Goal: Complete application form: Complete application form

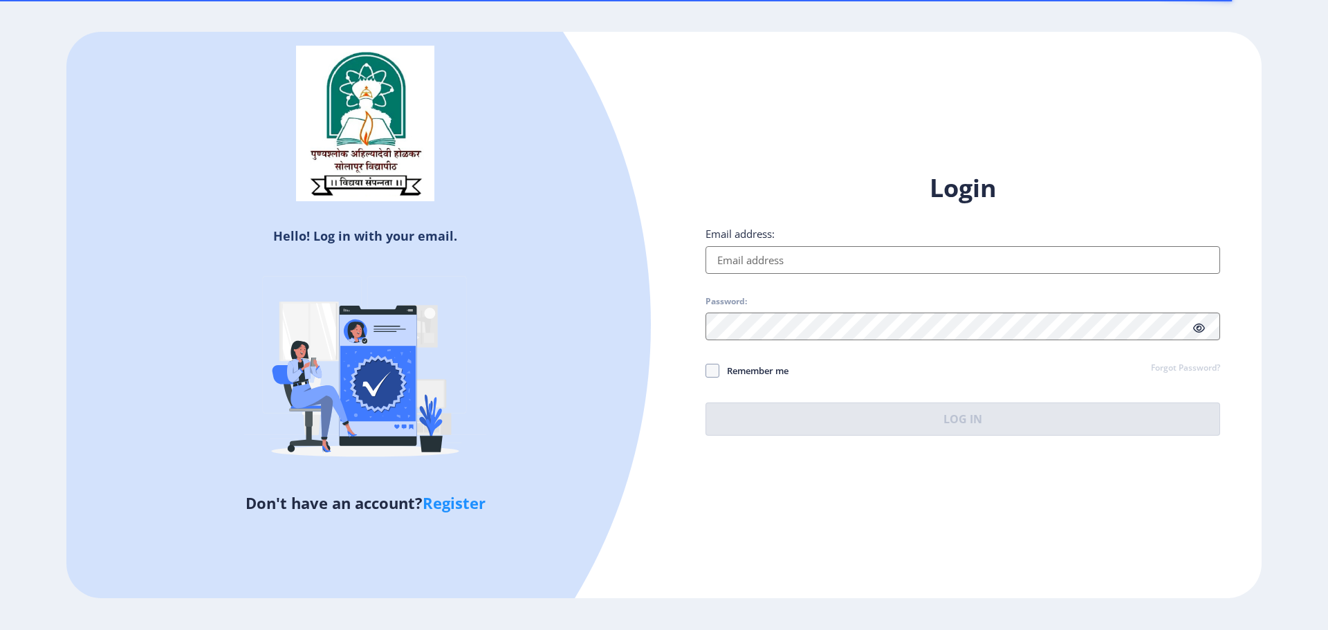
click at [909, 273] on input "Email address:" at bounding box center [963, 260] width 515 height 28
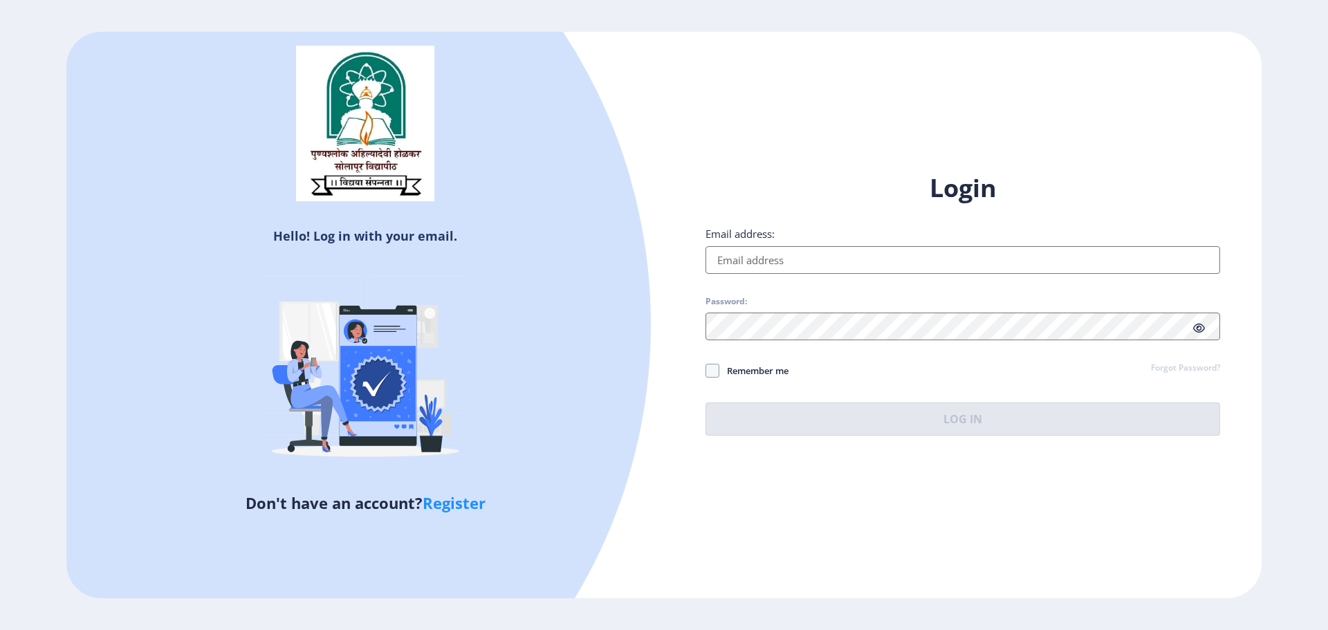
type input "[EMAIL_ADDRESS][DOMAIN_NAME]"
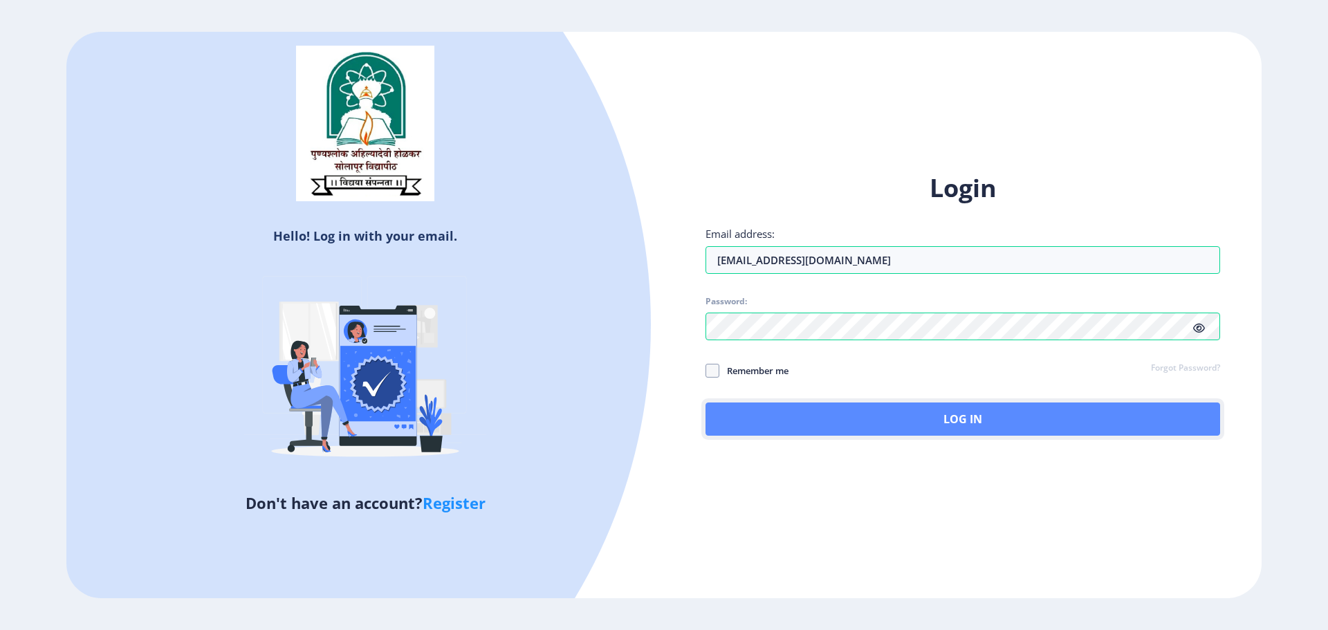
drag, startPoint x: 914, startPoint y: 412, endPoint x: 900, endPoint y: 409, distance: 14.3
click at [913, 412] on button "Log In" at bounding box center [963, 419] width 515 height 33
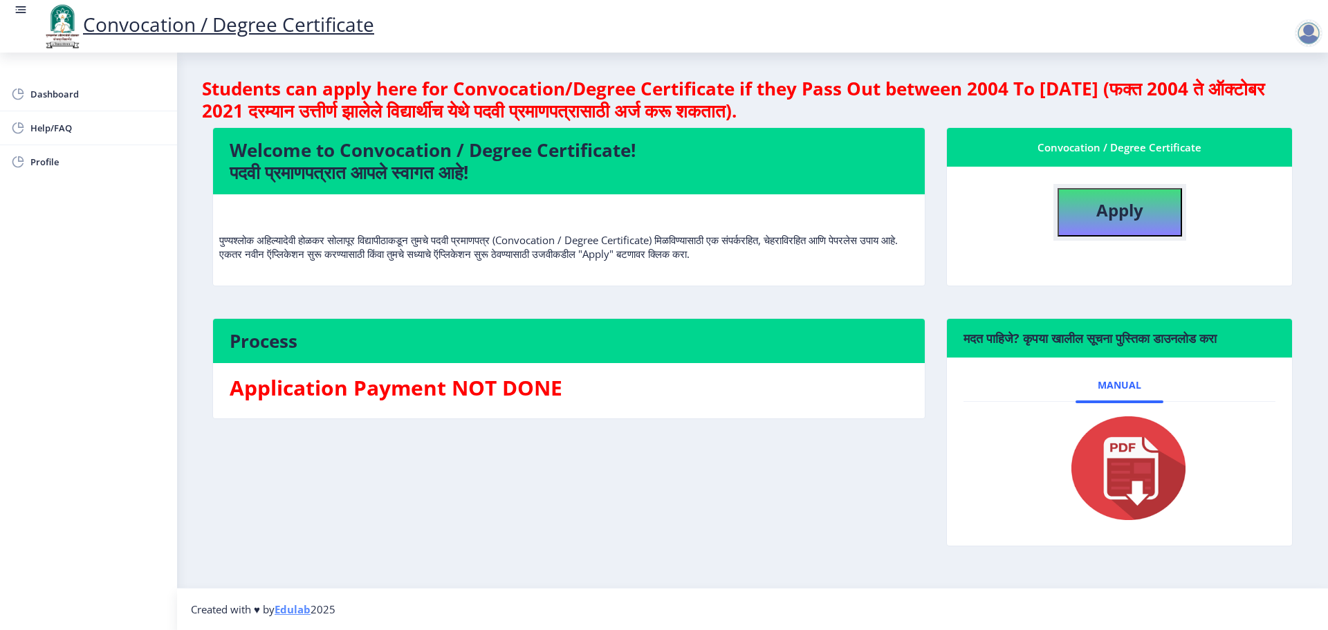
click at [1086, 212] on button "Apply" at bounding box center [1120, 212] width 125 height 48
select select
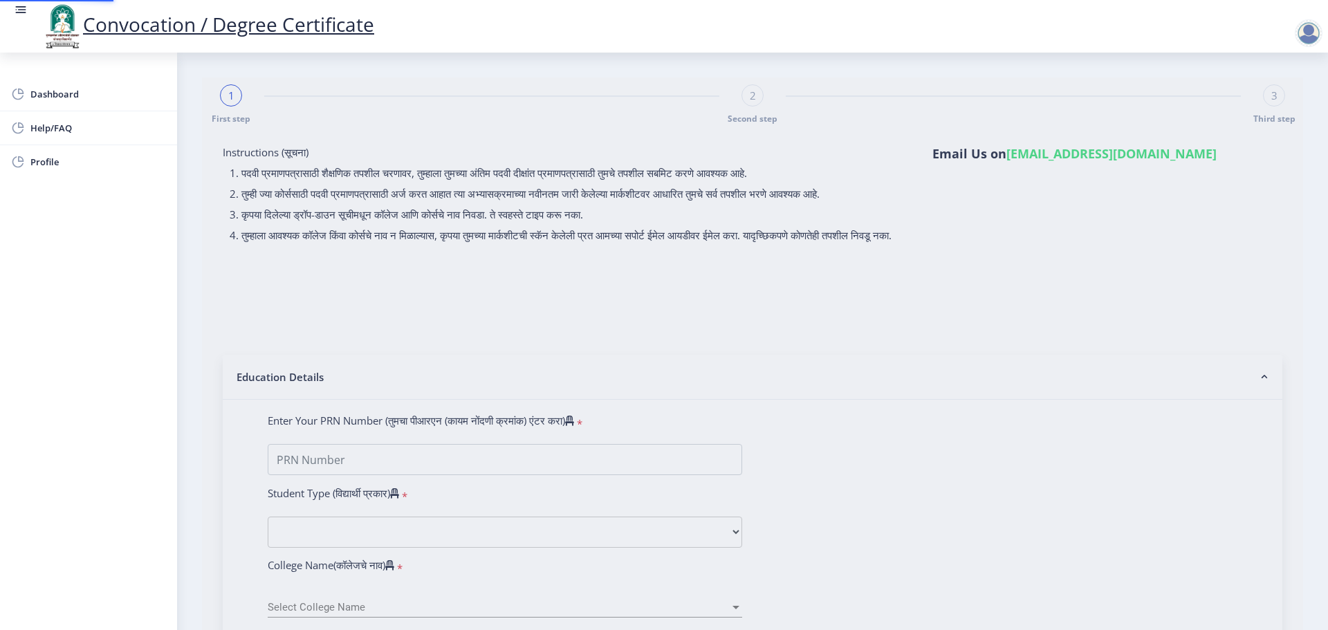
type input "1400000340"
select select "Regular"
select select "2016"
select select "April"
select select "Grade A"
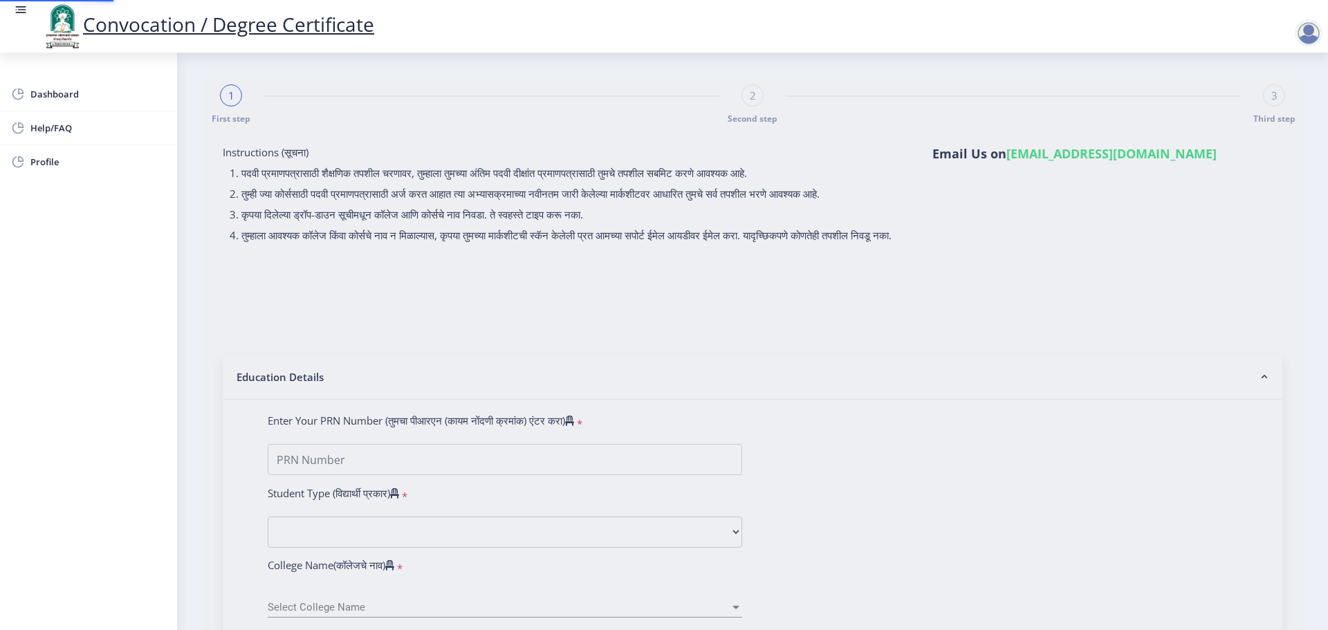
type input "9250"
select select "Statistics"
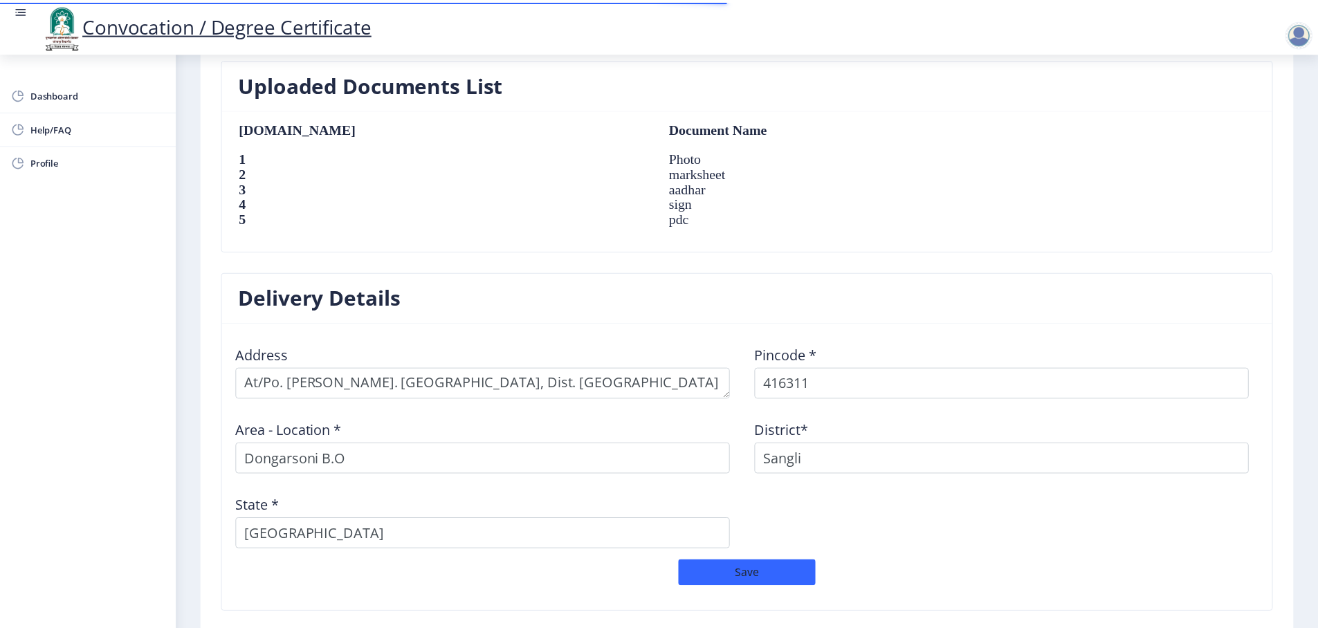
scroll to position [1041, 0]
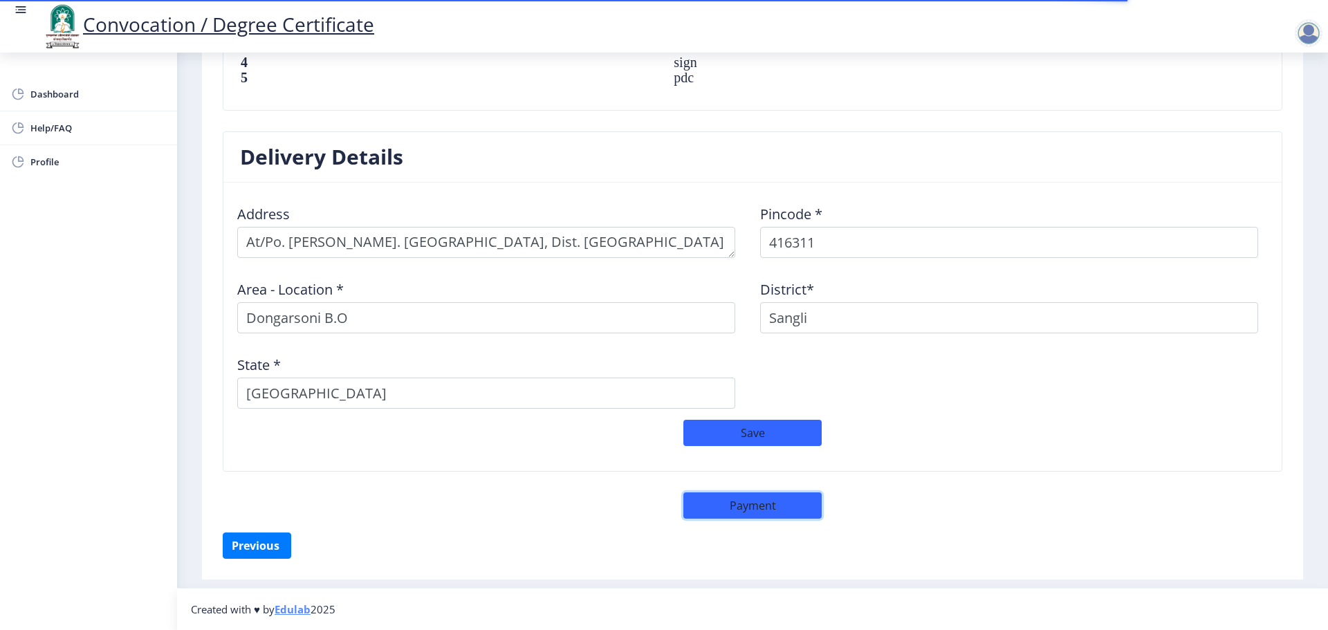
click at [727, 504] on button "Payment" at bounding box center [753, 506] width 138 height 26
select select "sealed"
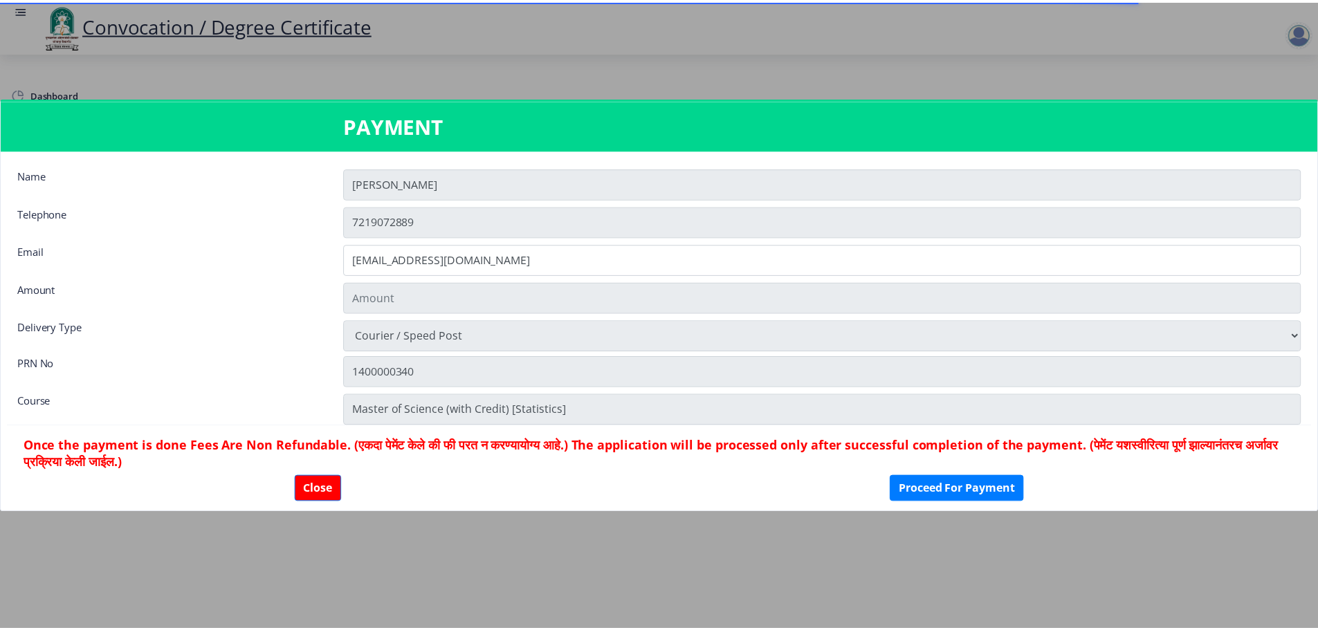
scroll to position [1040, 0]
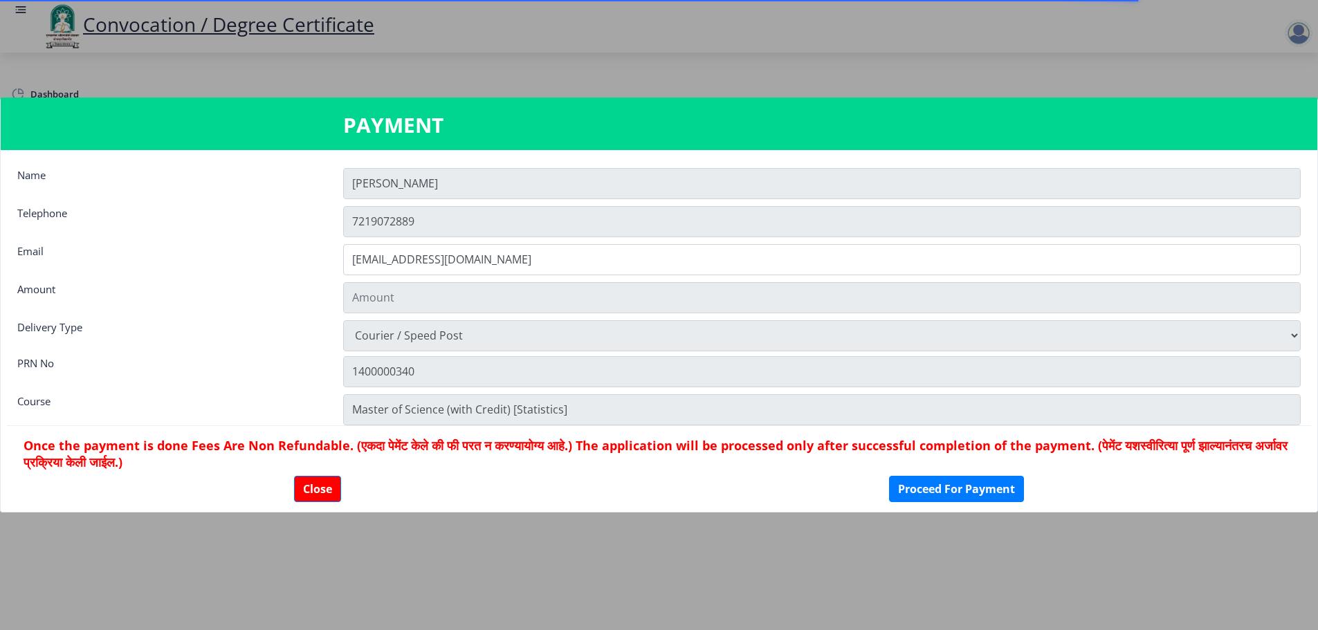
type input "1885"
click at [969, 492] on button "Proceed For Payment" at bounding box center [956, 489] width 135 height 26
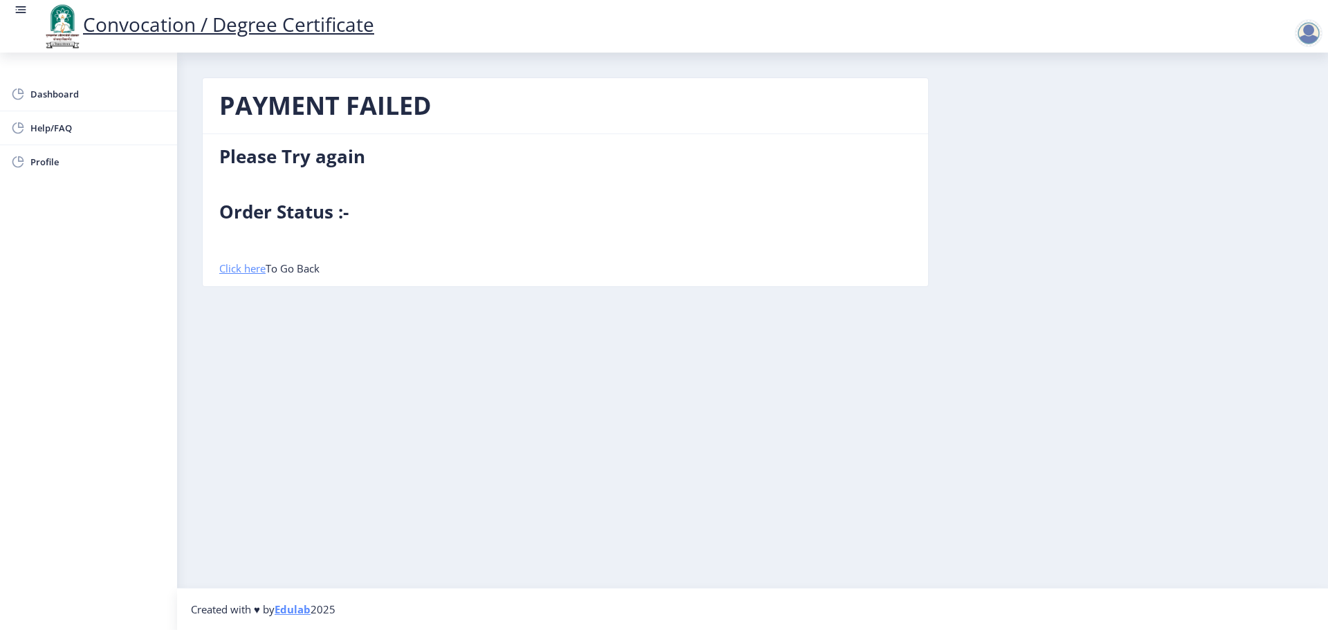
click at [246, 270] on link "Click here" at bounding box center [242, 269] width 46 height 14
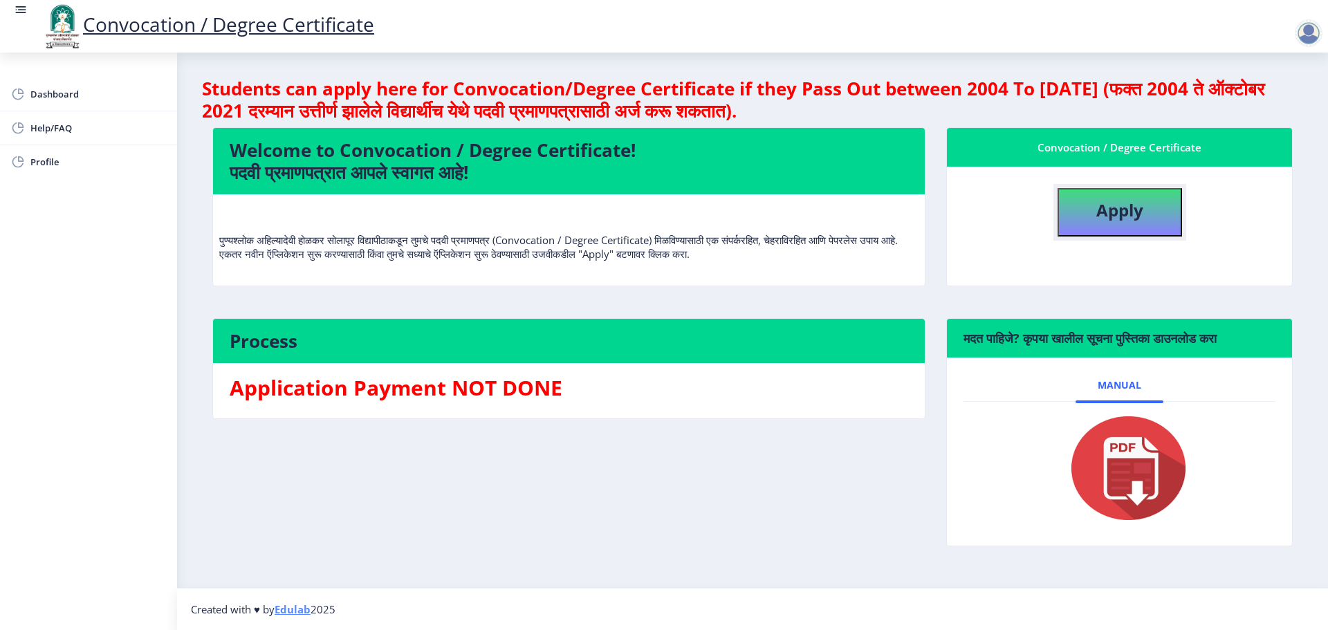
click at [1105, 208] on b "Apply" at bounding box center [1120, 210] width 47 height 23
select select
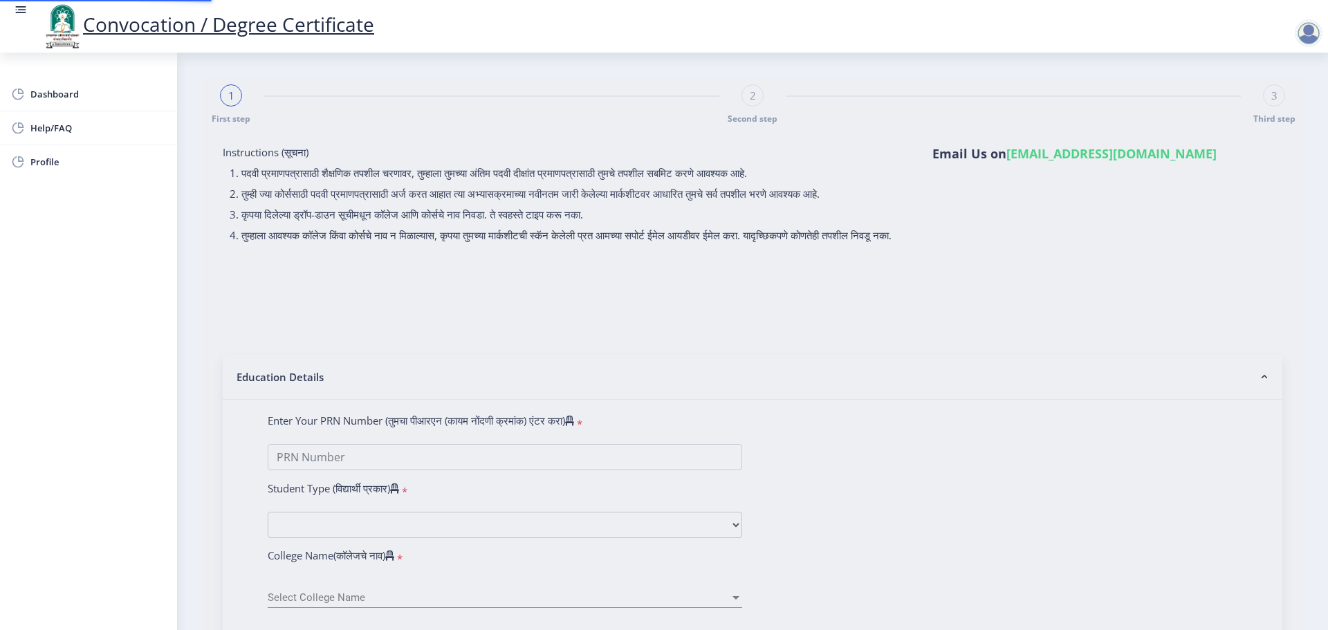
type input "1400000340"
select select "Regular"
select select "2016"
select select "April"
select select "Grade A"
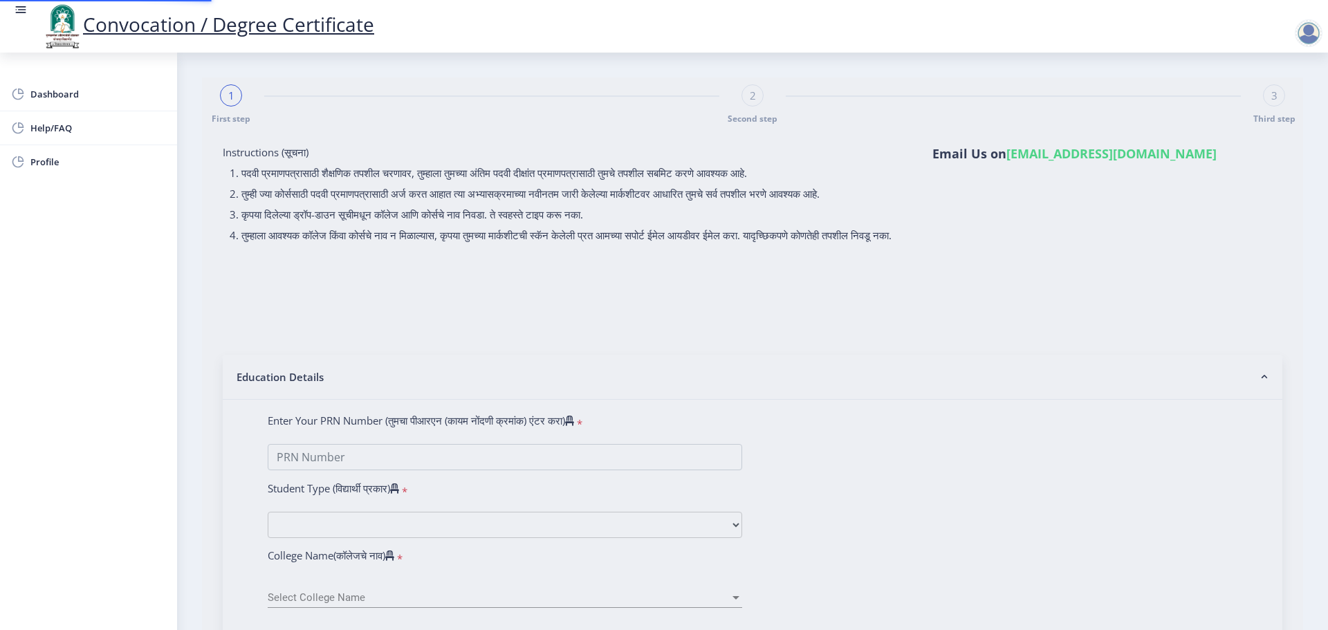
type input "9250"
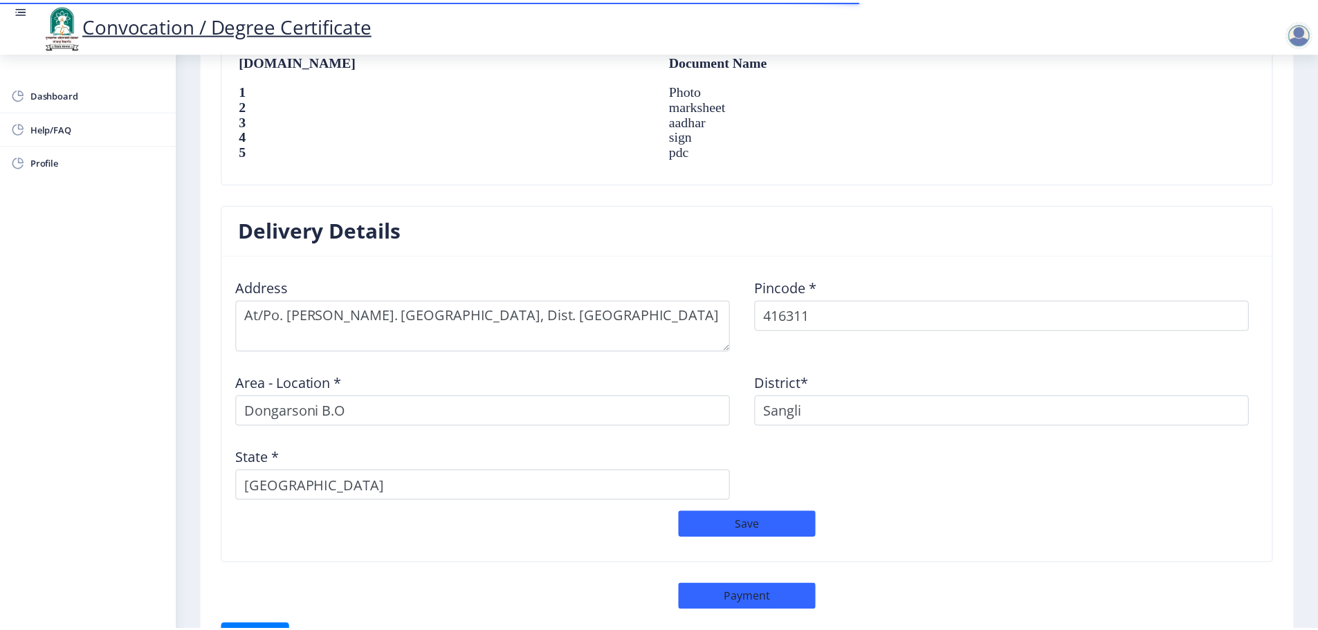
scroll to position [1060, 0]
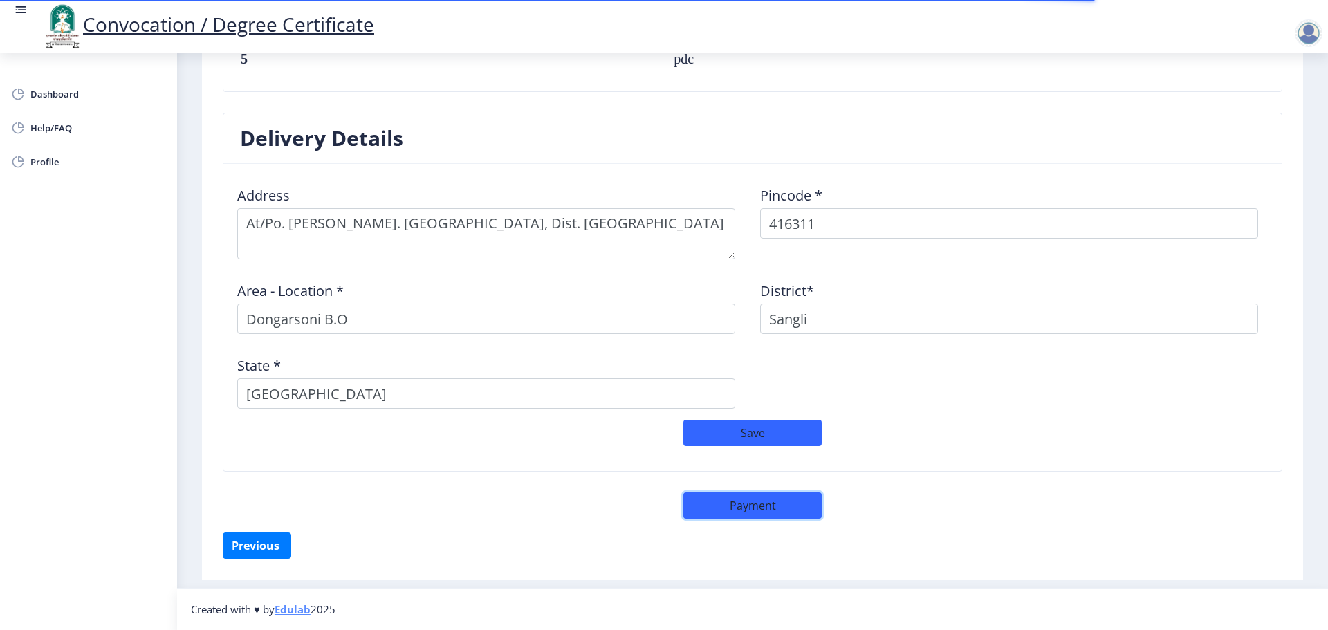
click at [732, 506] on button "Payment" at bounding box center [753, 506] width 138 height 26
select select "sealed"
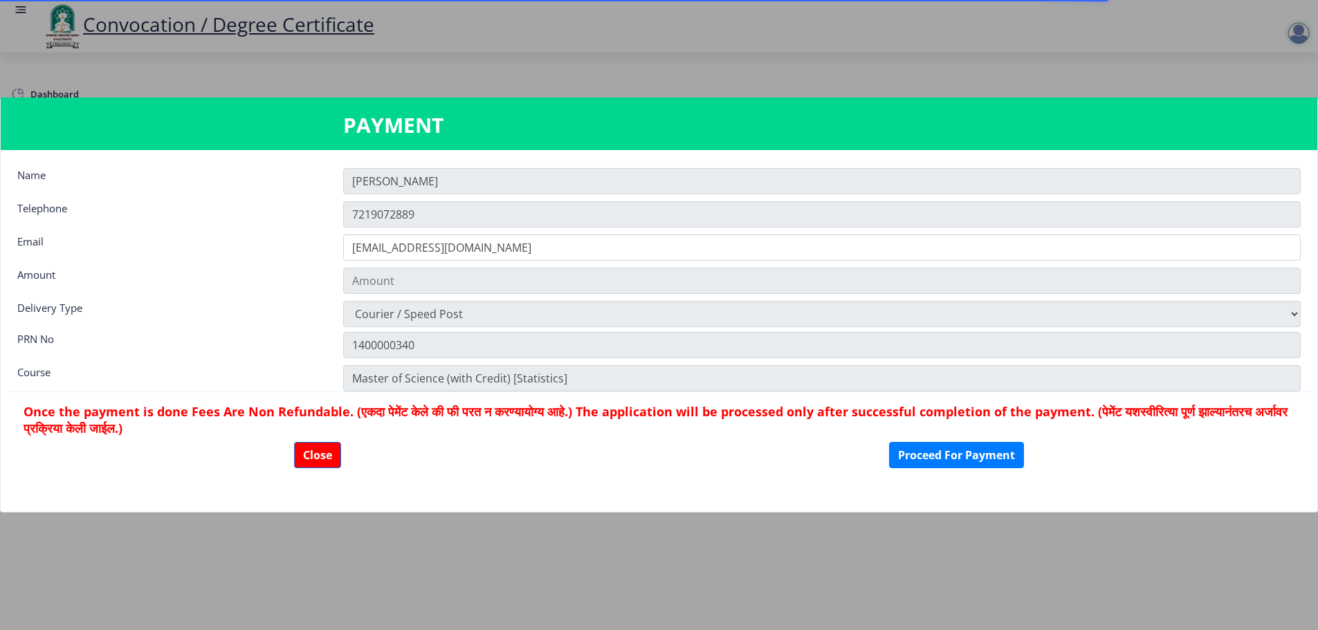
type input "1885"
click at [935, 457] on button "Proceed For Payment" at bounding box center [956, 455] width 135 height 26
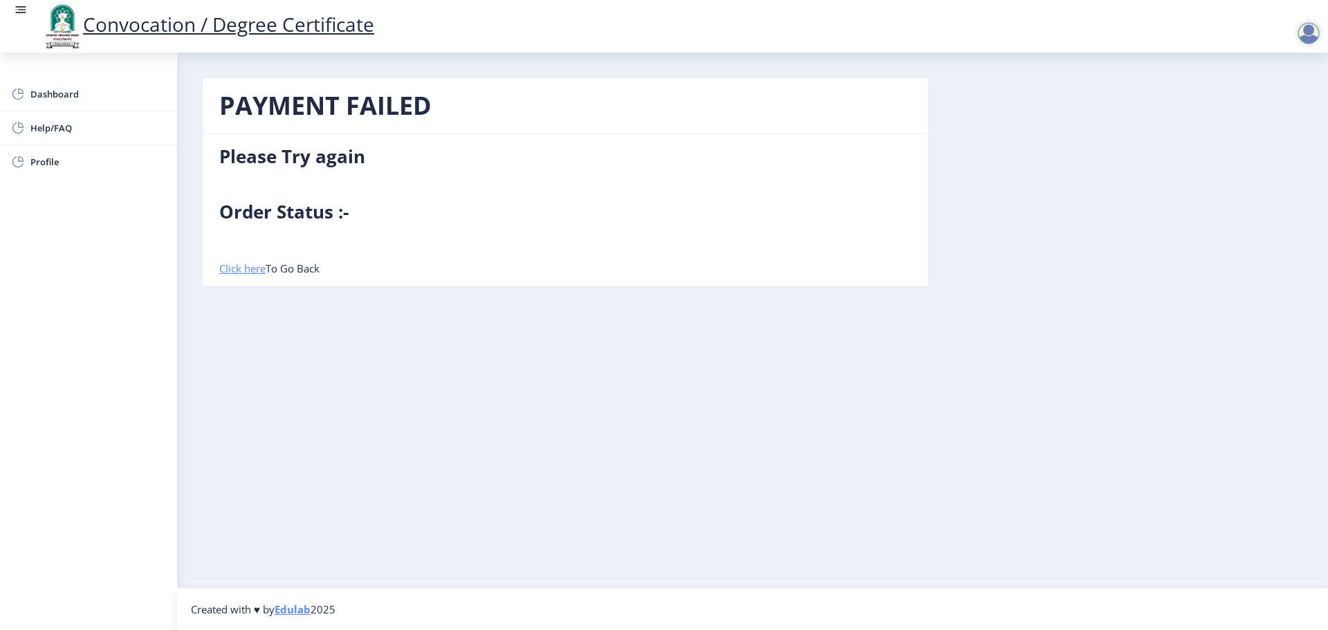
click at [239, 266] on link "Click here" at bounding box center [242, 269] width 46 height 14
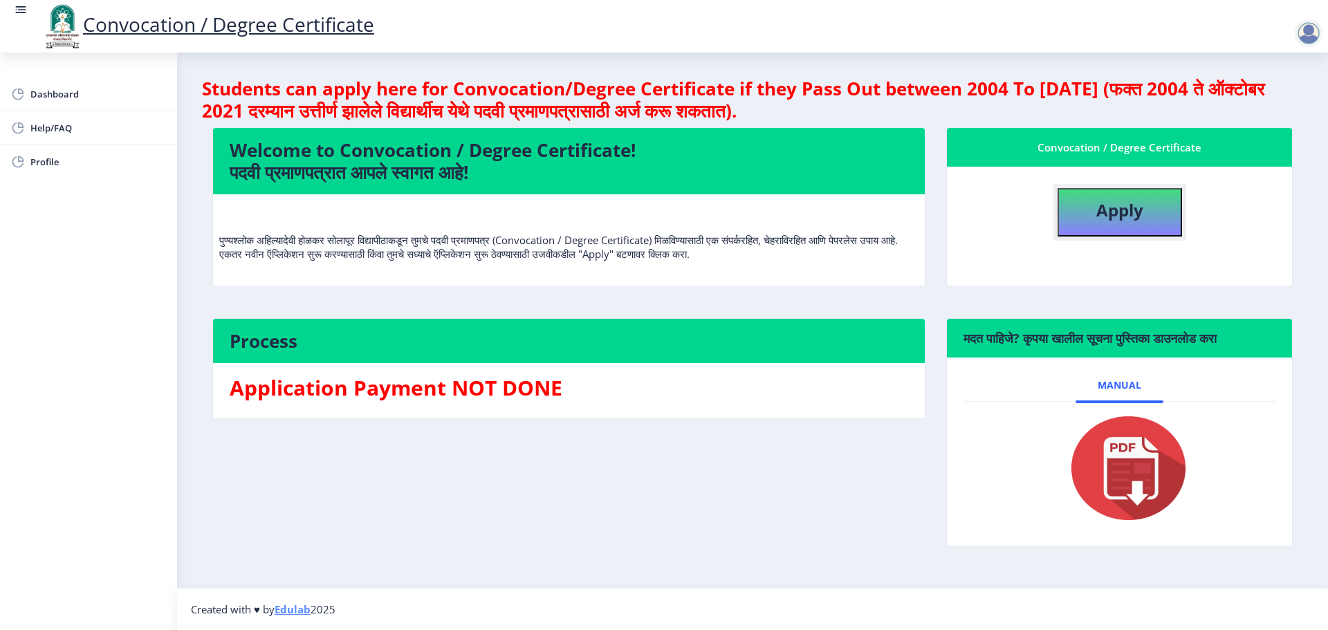
click at [1133, 224] on button "Apply" at bounding box center [1120, 212] width 125 height 48
select select
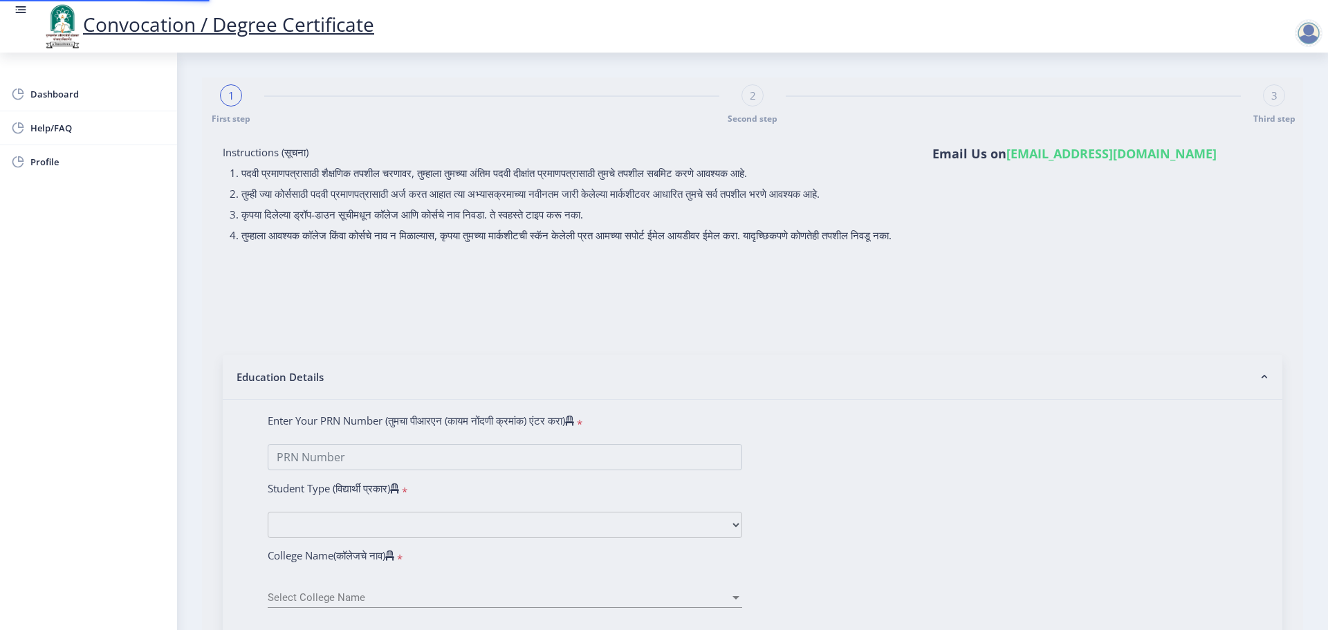
type input "1400000340"
select select "Regular"
select select "2016"
select select "April"
select select "Grade A"
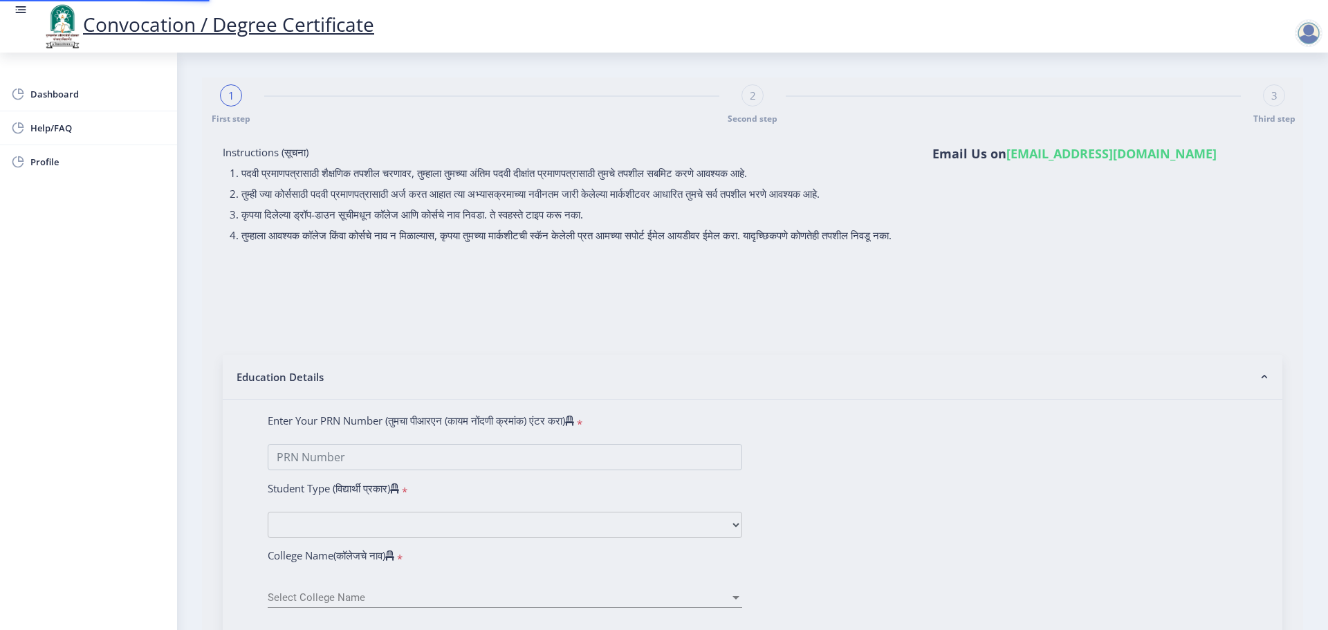
type input "9250"
select select "Statistics"
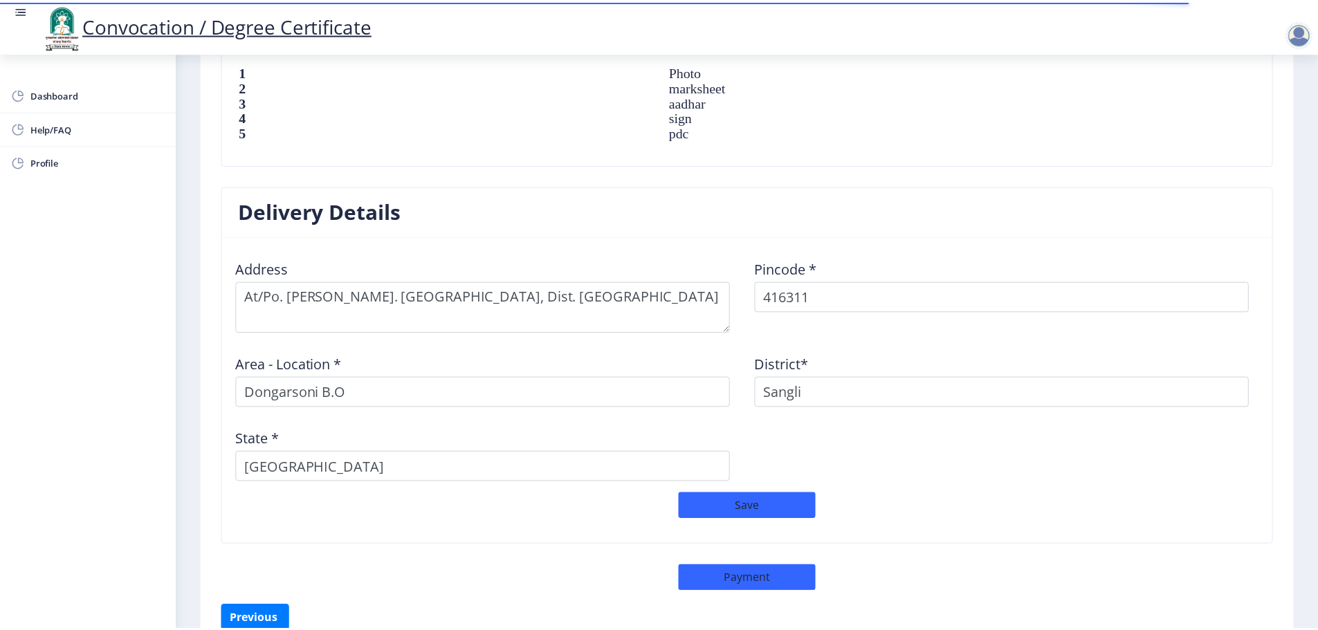
scroll to position [1060, 0]
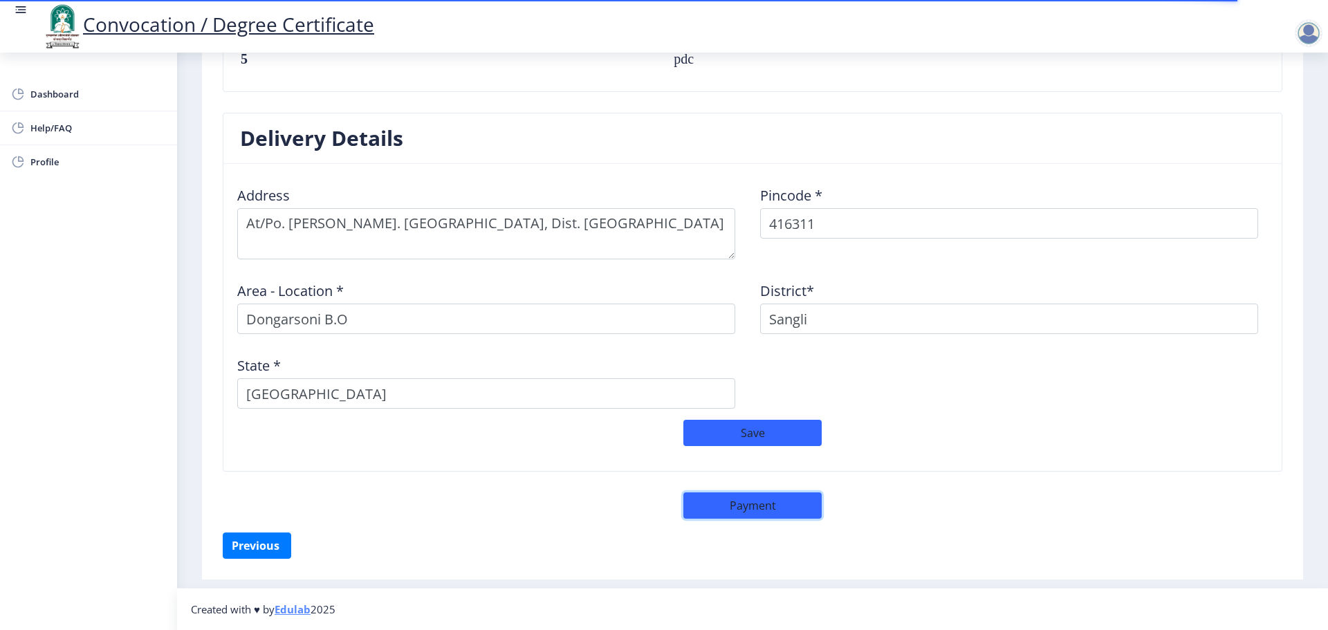
click at [722, 502] on button "Payment" at bounding box center [753, 506] width 138 height 26
select select "sealed"
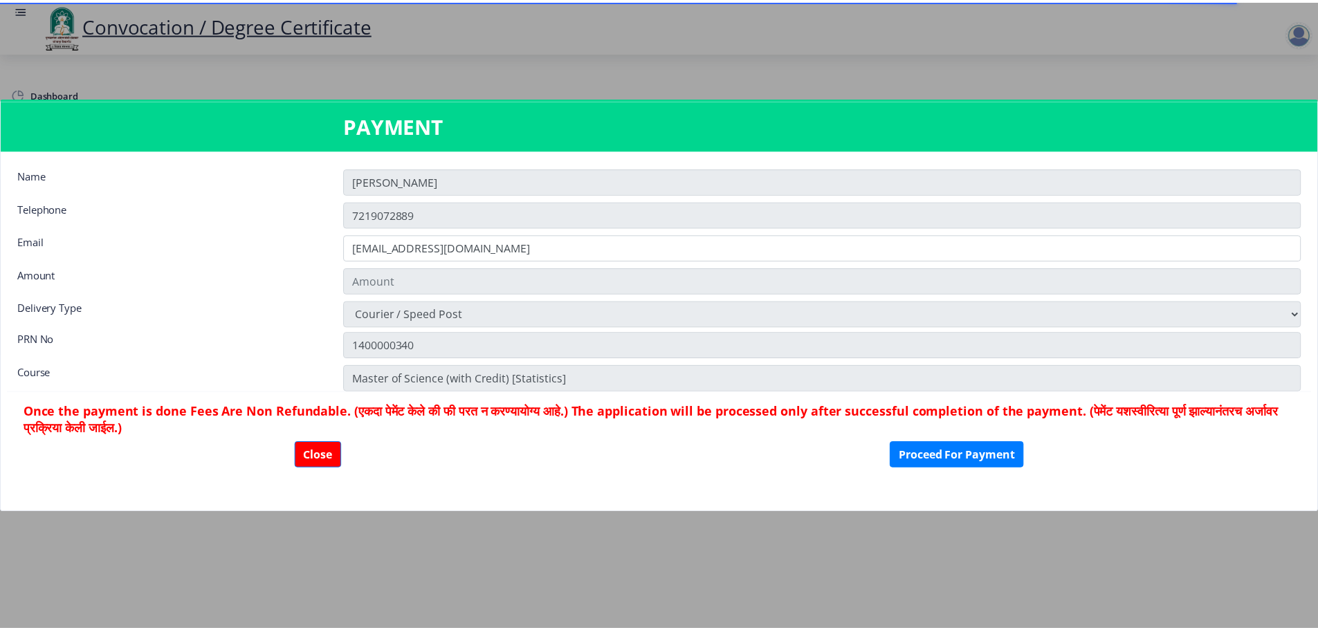
scroll to position [1059, 0]
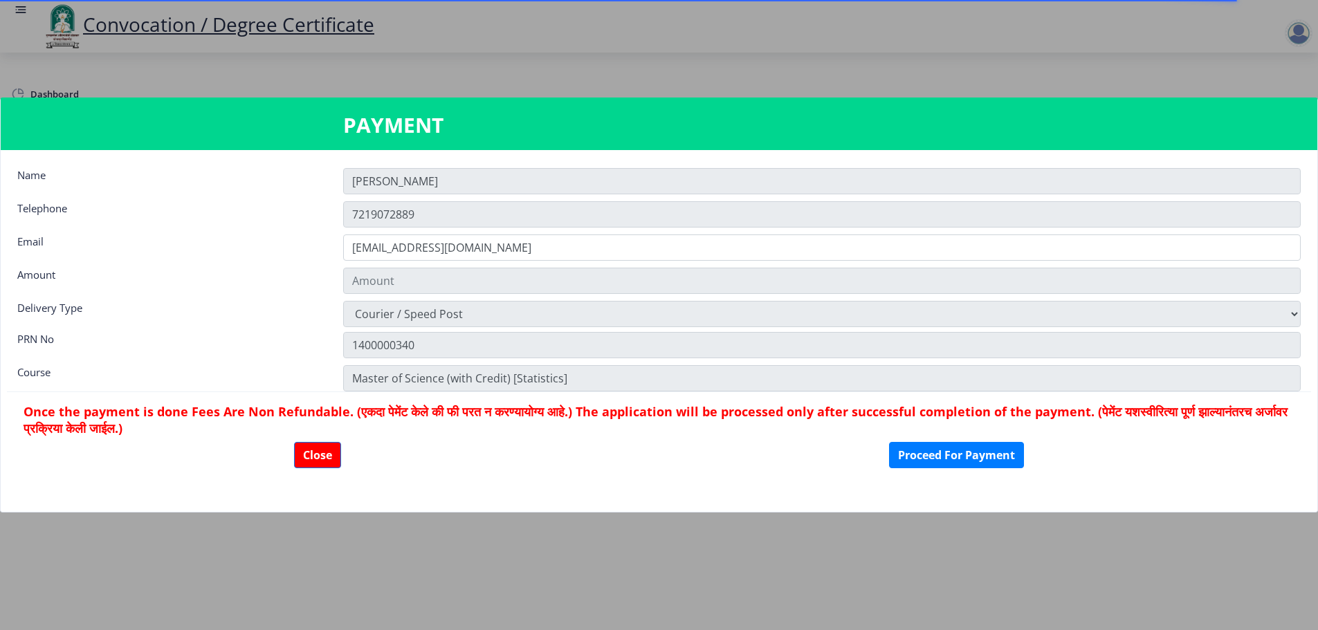
type input "1885"
click at [906, 455] on button "Proceed For Payment" at bounding box center [956, 455] width 135 height 26
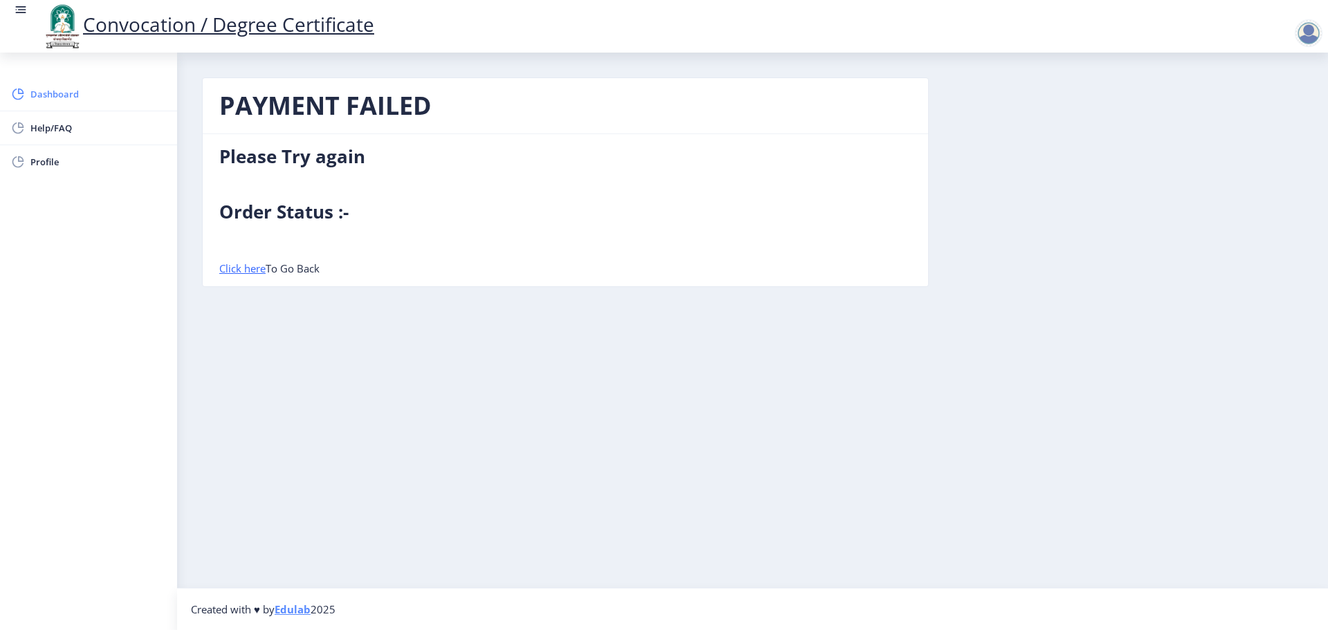
click at [46, 94] on span "Dashboard" at bounding box center [98, 94] width 136 height 17
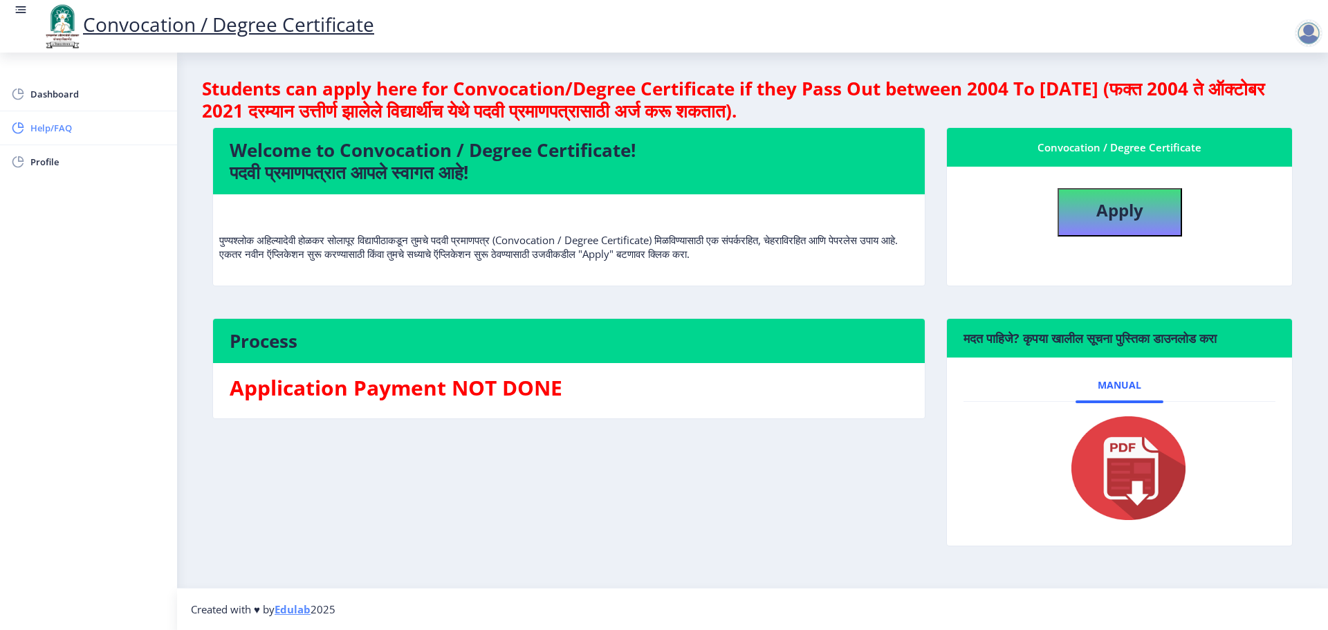
click at [37, 127] on span "Help/FAQ" at bounding box center [98, 128] width 136 height 17
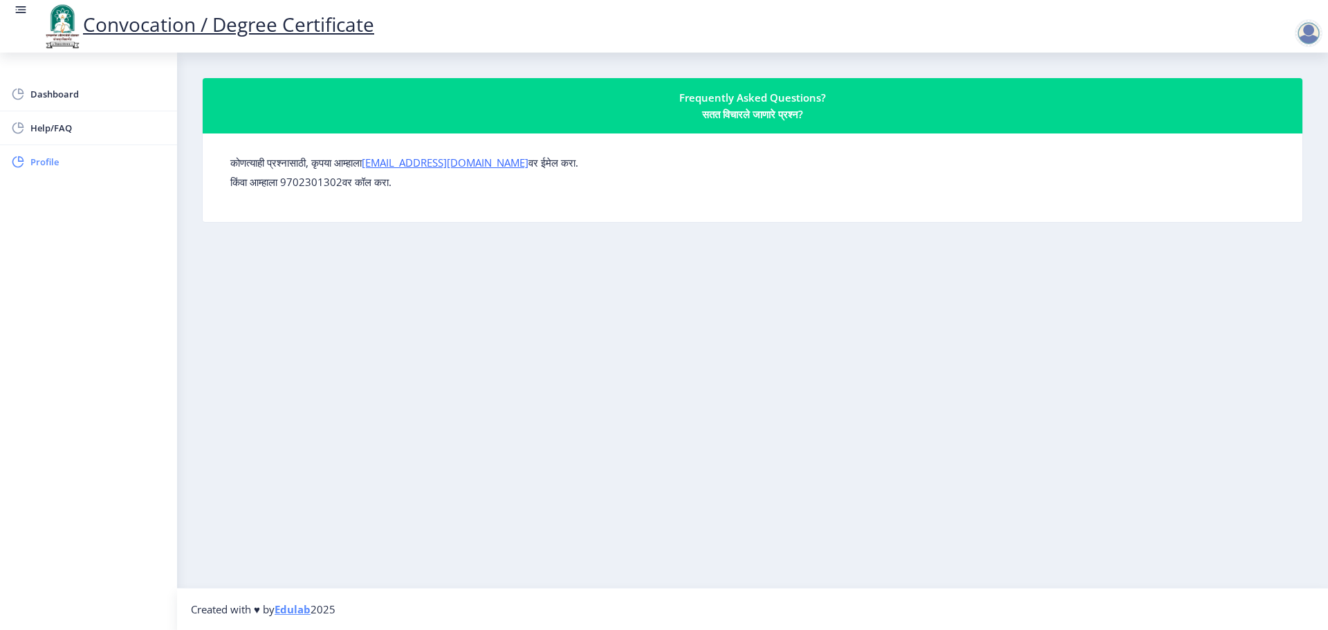
click at [43, 167] on span "Profile" at bounding box center [98, 162] width 136 height 17
select select
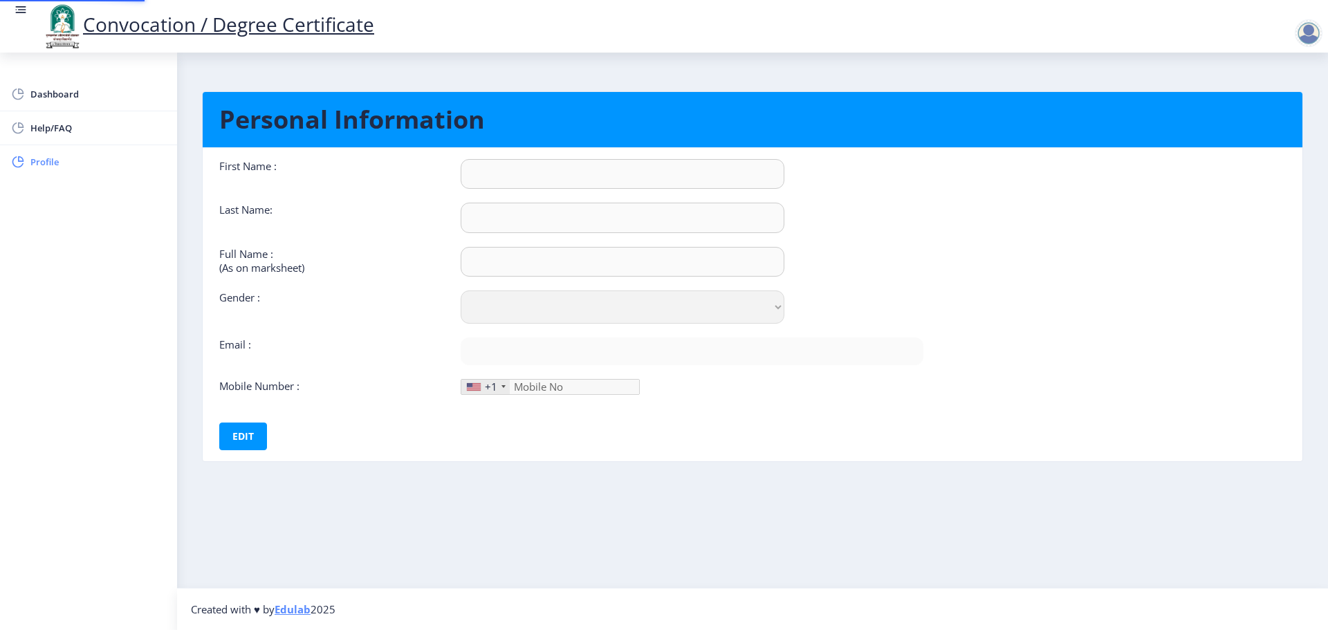
type input "[PERSON_NAME]"
type input "PATIL"
type input "[PERSON_NAME] [PERSON_NAME]"
select select "[DEMOGRAPHIC_DATA]"
type input "[EMAIL_ADDRESS][DOMAIN_NAME]"
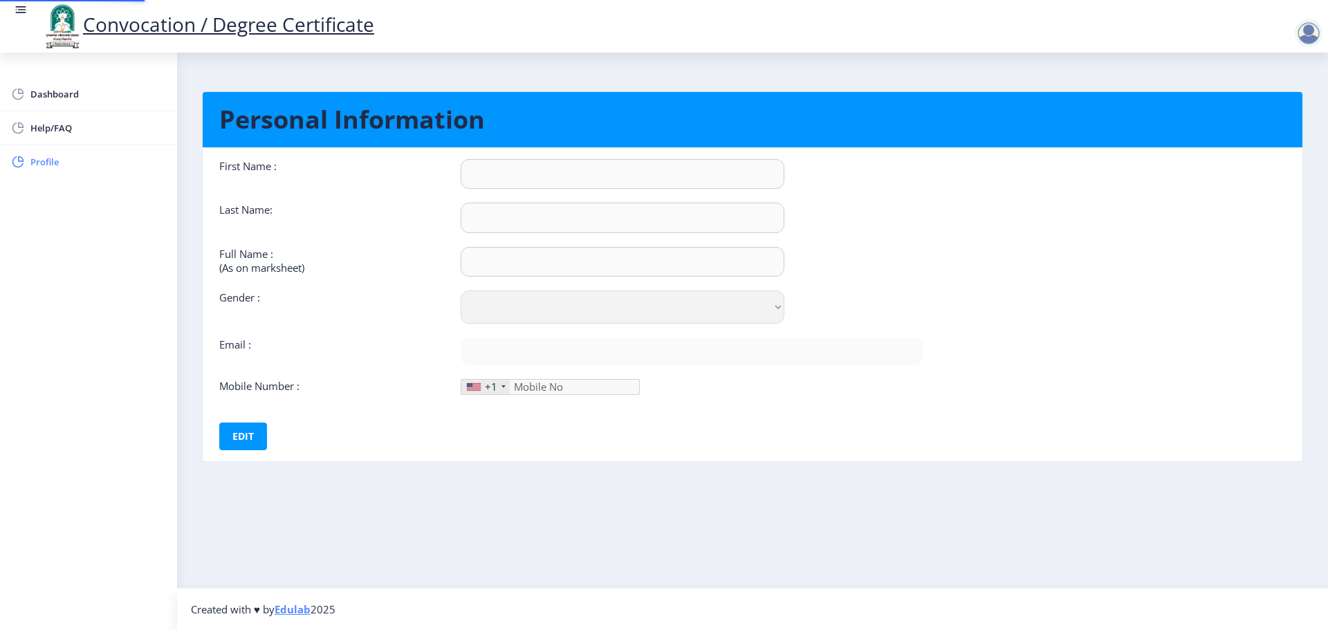
type input "7219072889"
